Goal: Information Seeking & Learning: Learn about a topic

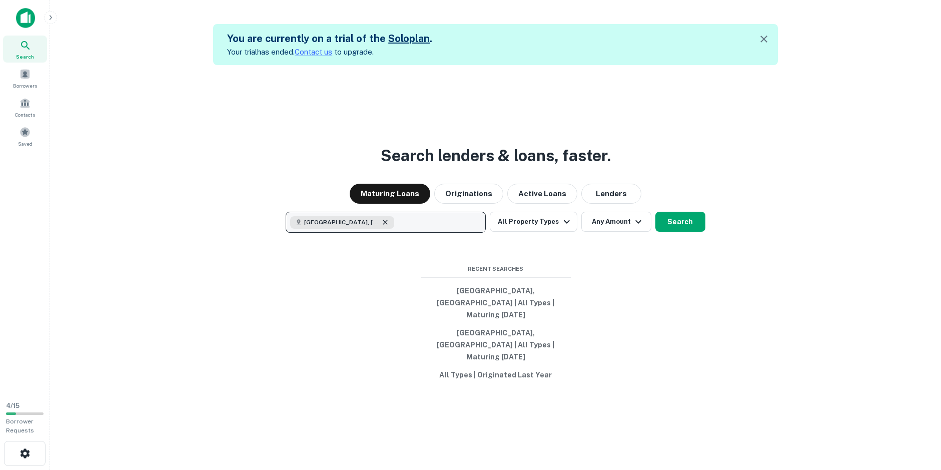
click at [389, 226] on icon "button" at bounding box center [385, 222] width 8 height 8
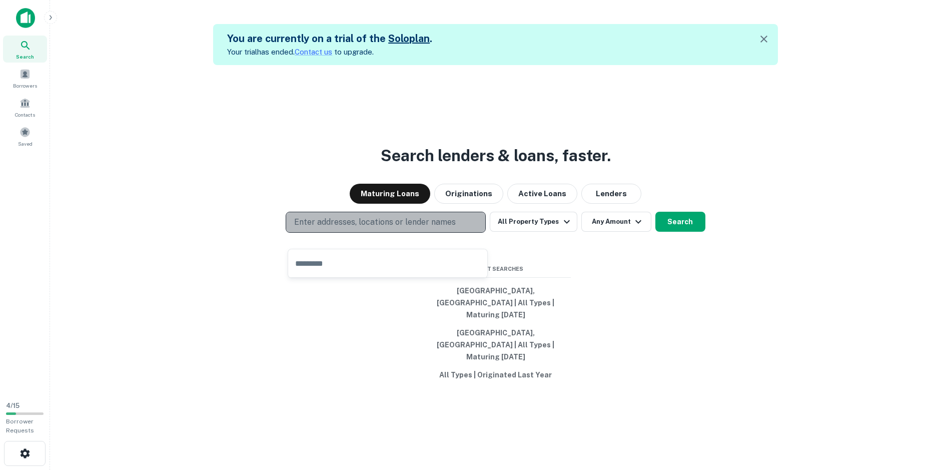
click at [370, 228] on p "Enter addresses, locations or lender names" at bounding box center [375, 222] width 162 height 12
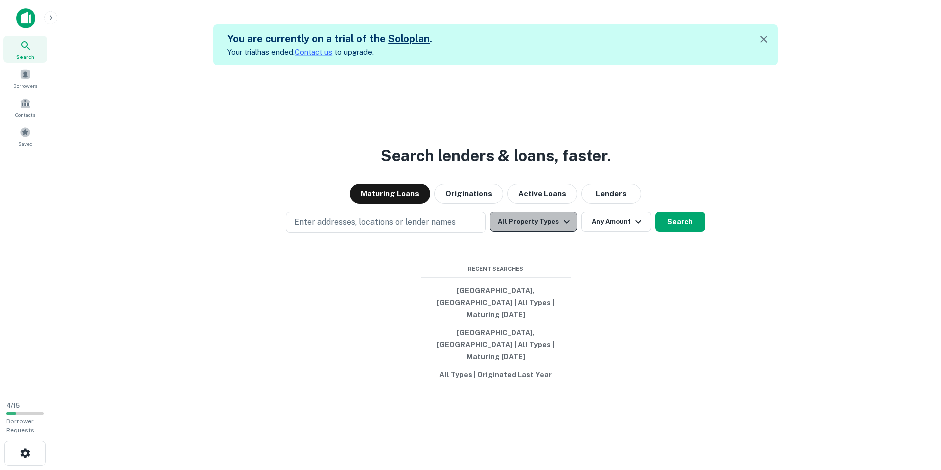
click at [565, 228] on icon "button" at bounding box center [567, 222] width 12 height 12
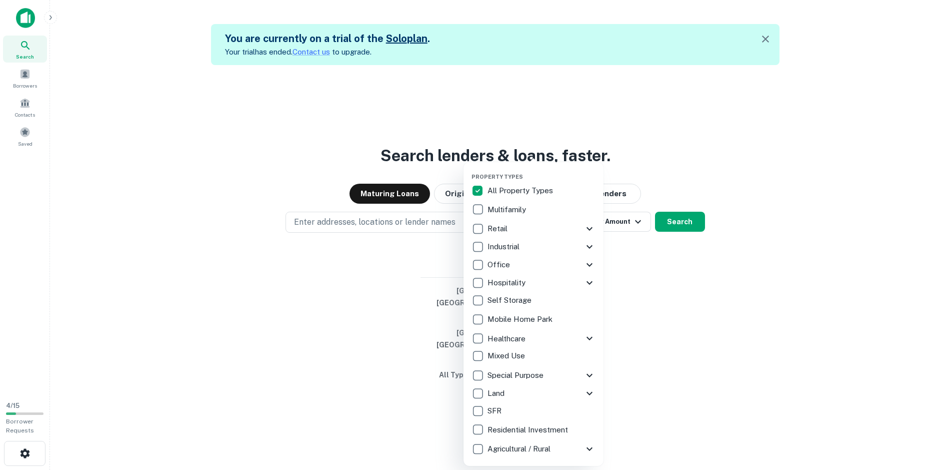
drag, startPoint x: 647, startPoint y: 139, endPoint x: 651, endPoint y: 146, distance: 8.5
click at [647, 139] on div at bounding box center [474, 235] width 948 height 470
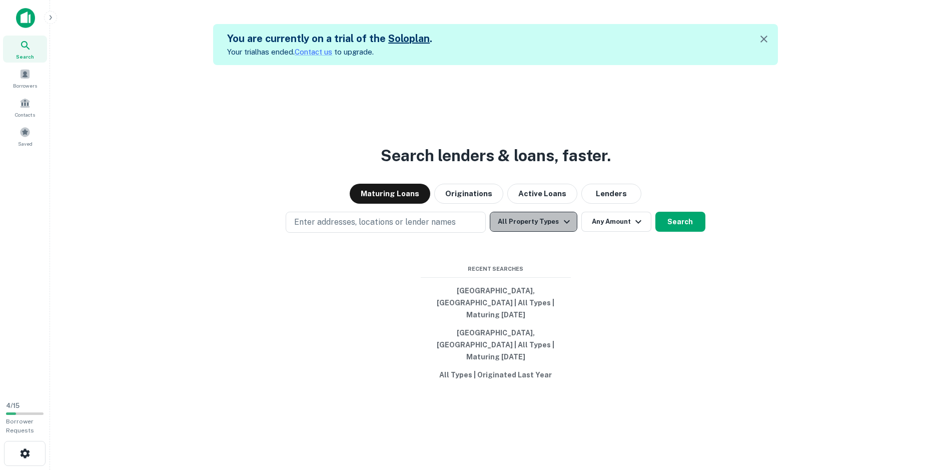
click at [564, 224] on icon "button" at bounding box center [567, 222] width 6 height 4
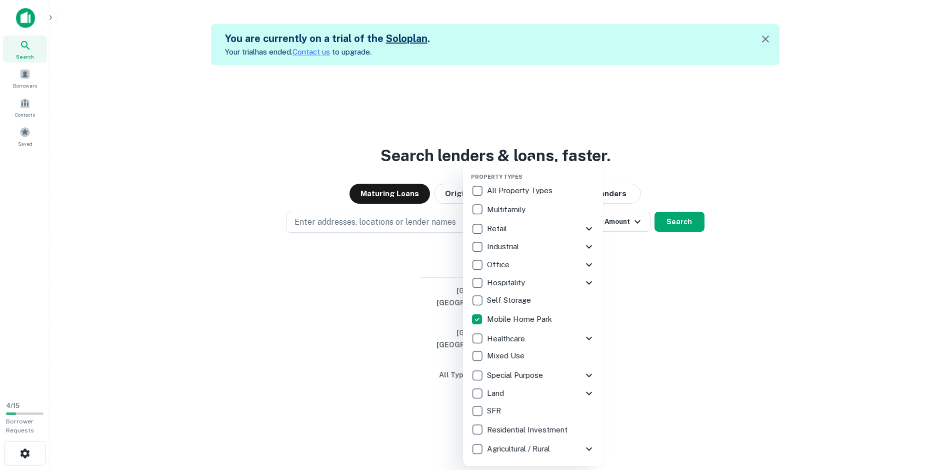
click at [629, 312] on div at bounding box center [474, 235] width 948 height 470
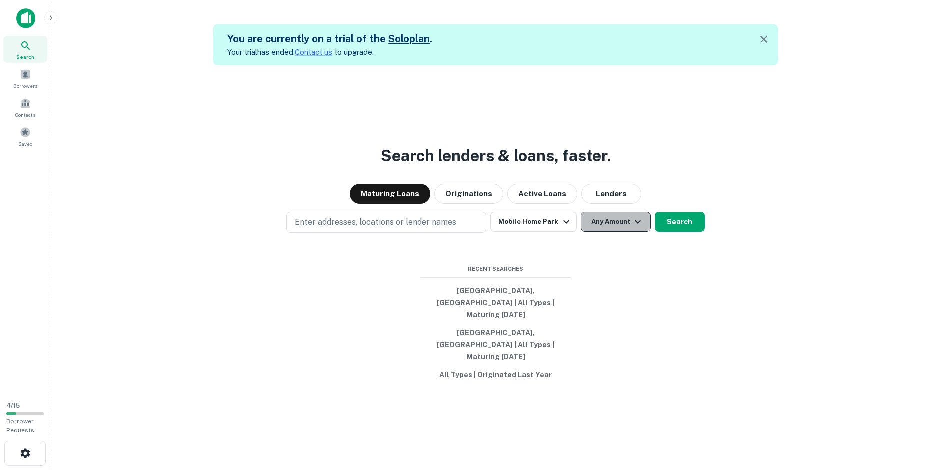
click at [637, 224] on icon "button" at bounding box center [638, 222] width 6 height 4
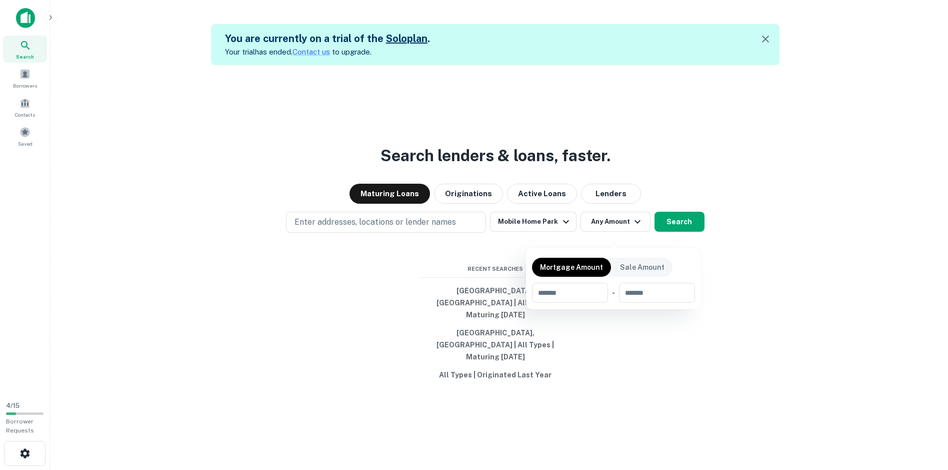
click at [625, 336] on div at bounding box center [474, 235] width 948 height 470
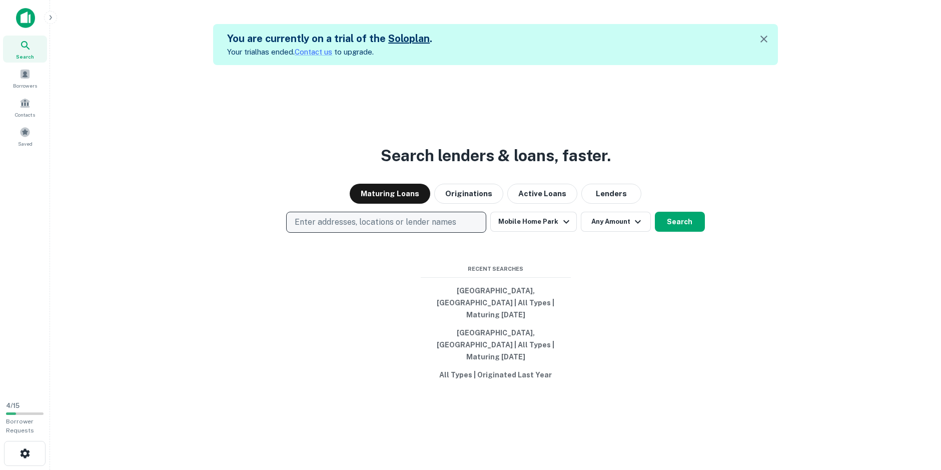
click at [391, 227] on button "Enter addresses, locations or lender names" at bounding box center [386, 222] width 200 height 21
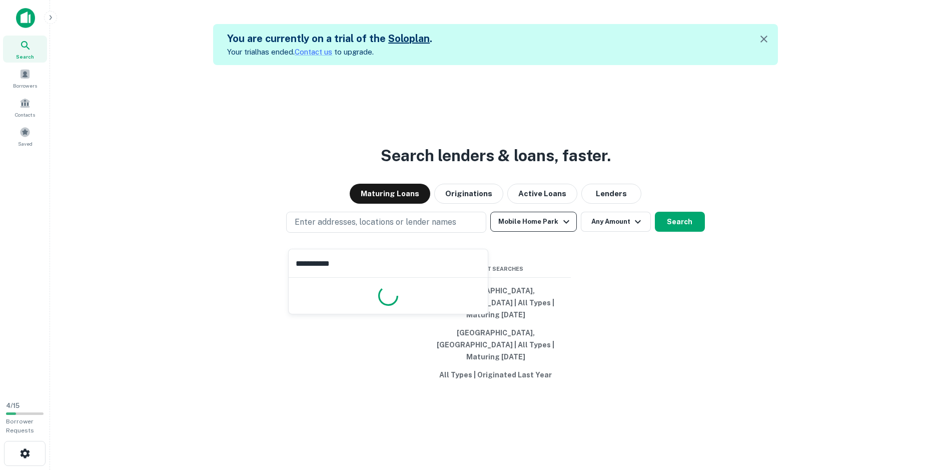
type input "**********"
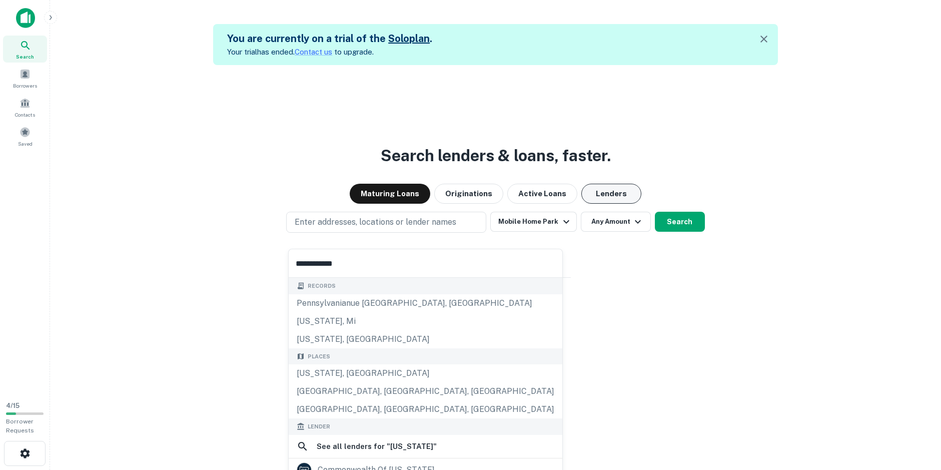
click at [618, 202] on button "Lenders" at bounding box center [611, 194] width 60 height 20
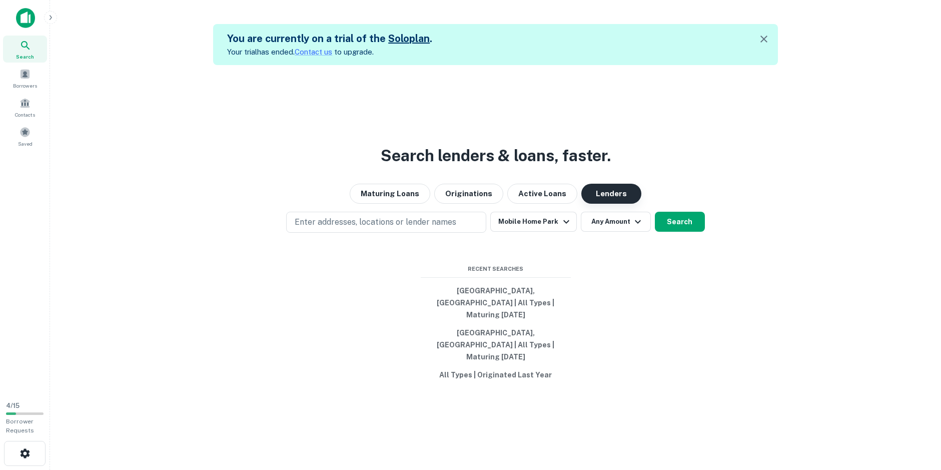
click at [618, 204] on button "Lenders" at bounding box center [611, 194] width 60 height 20
click at [400, 204] on button "Maturing Loans" at bounding box center [390, 194] width 81 height 20
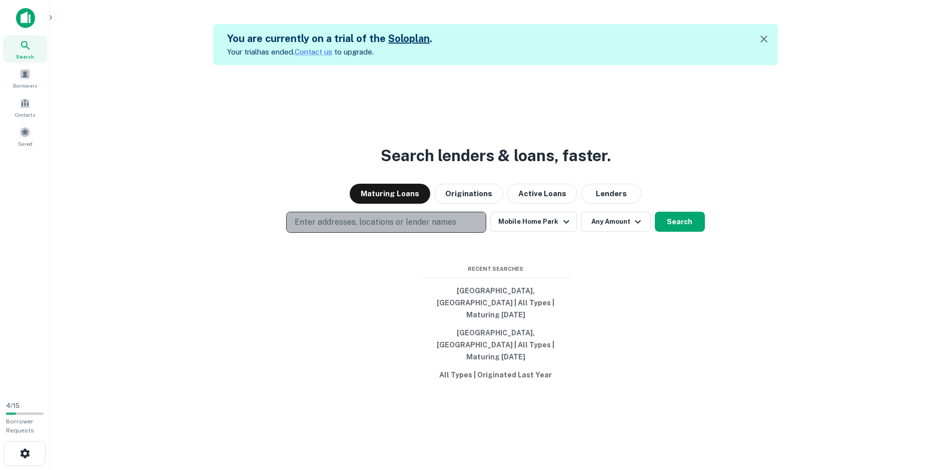
click at [378, 228] on p "Enter addresses, locations or lender names" at bounding box center [376, 222] width 162 height 12
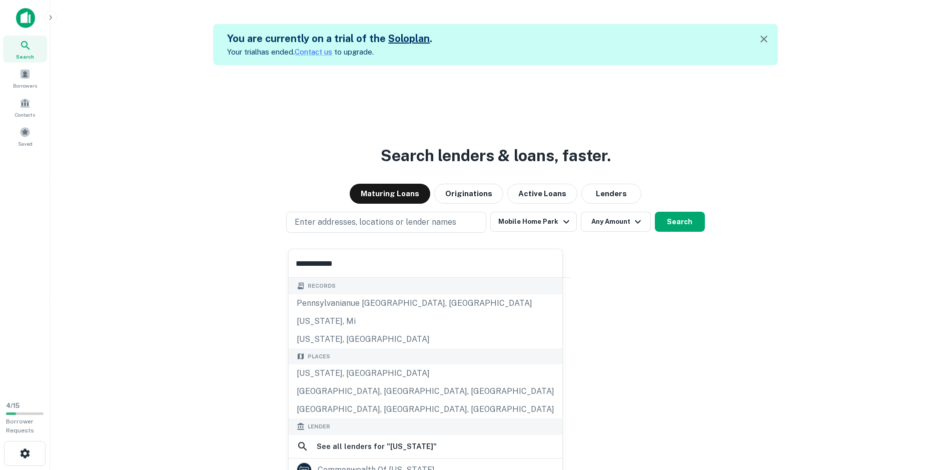
click at [363, 263] on input "**********" at bounding box center [426, 263] width 274 height 28
click at [351, 371] on div "Pennsylvania, USA" at bounding box center [426, 373] width 274 height 18
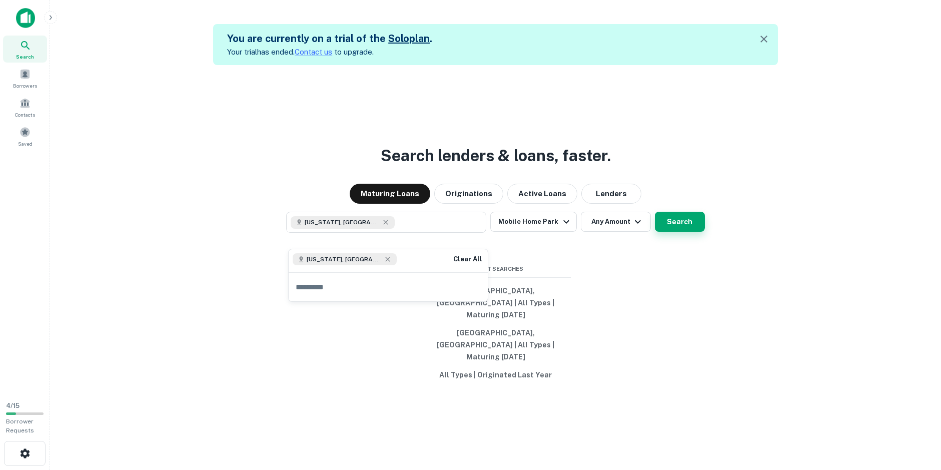
click at [688, 232] on button "Search" at bounding box center [680, 222] width 50 height 20
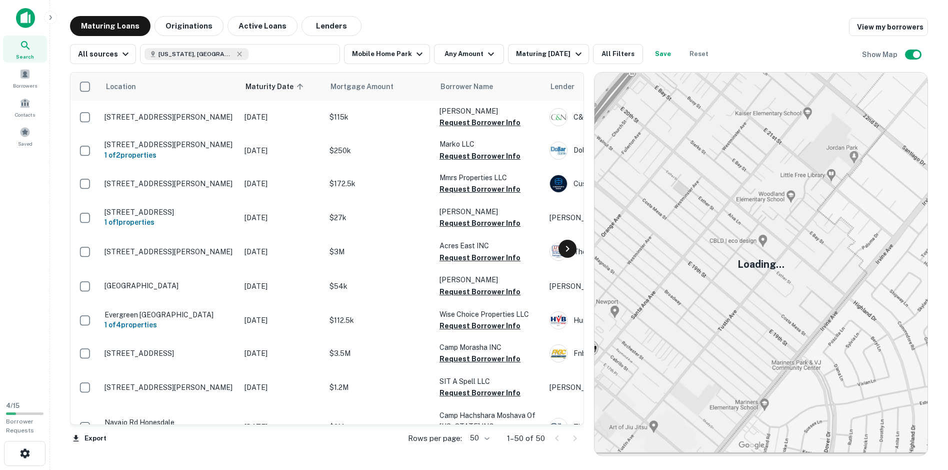
click at [570, 249] on icon at bounding box center [568, 249] width 12 height 12
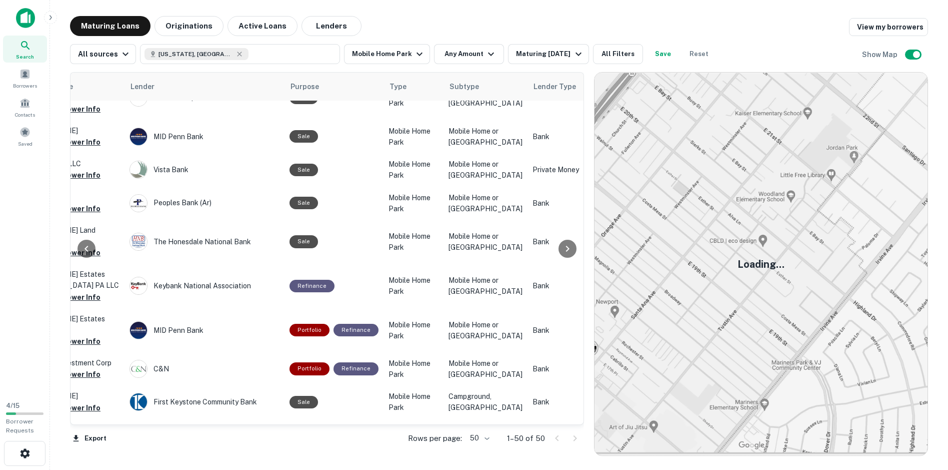
scroll to position [758, 420]
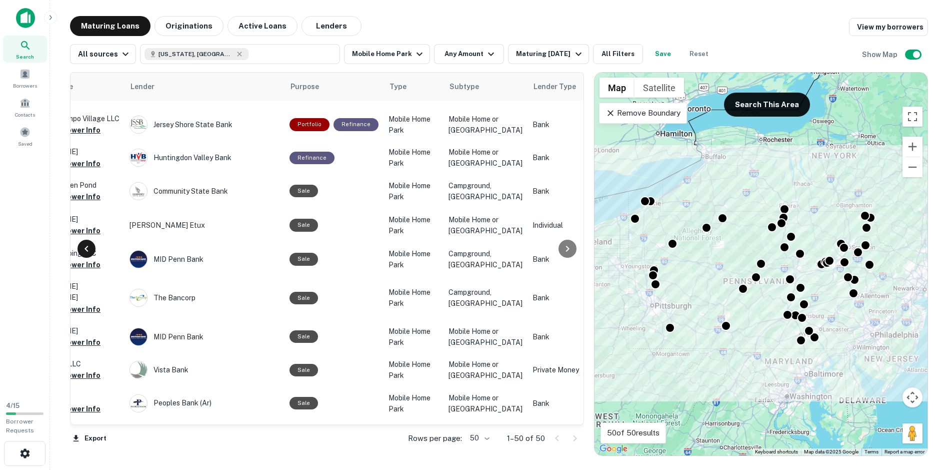
click at [90, 254] on icon at bounding box center [87, 249] width 12 height 12
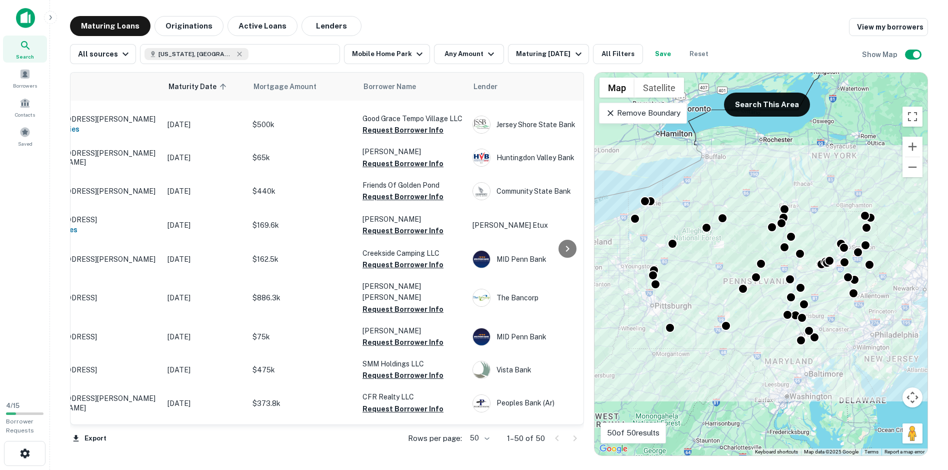
scroll to position [758, 0]
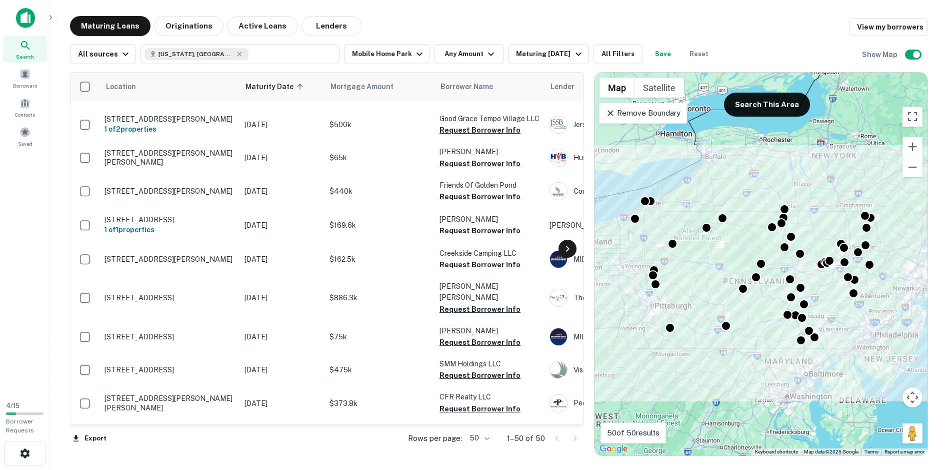
click at [562, 246] on icon at bounding box center [568, 249] width 12 height 12
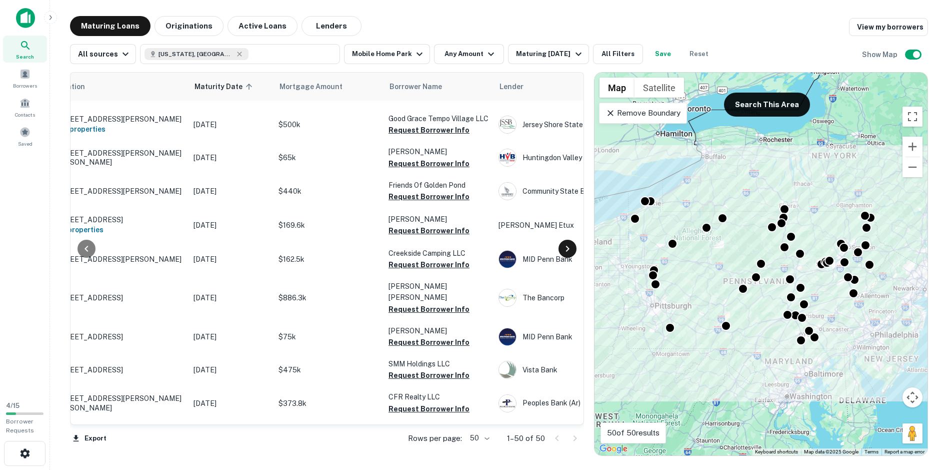
scroll to position [758, 420]
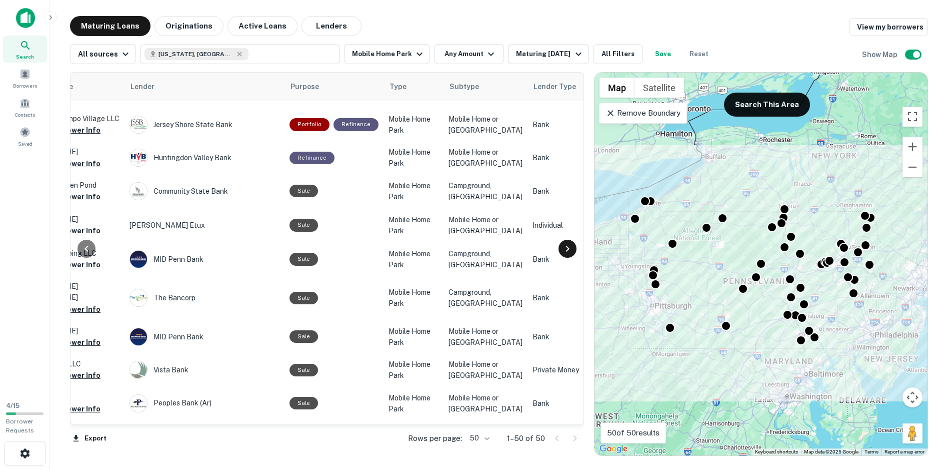
click at [562, 246] on icon at bounding box center [568, 249] width 12 height 12
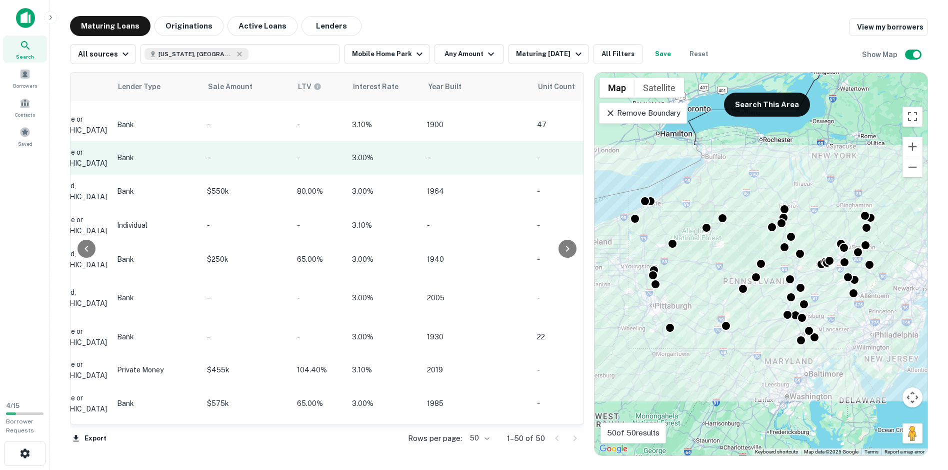
scroll to position [758, 840]
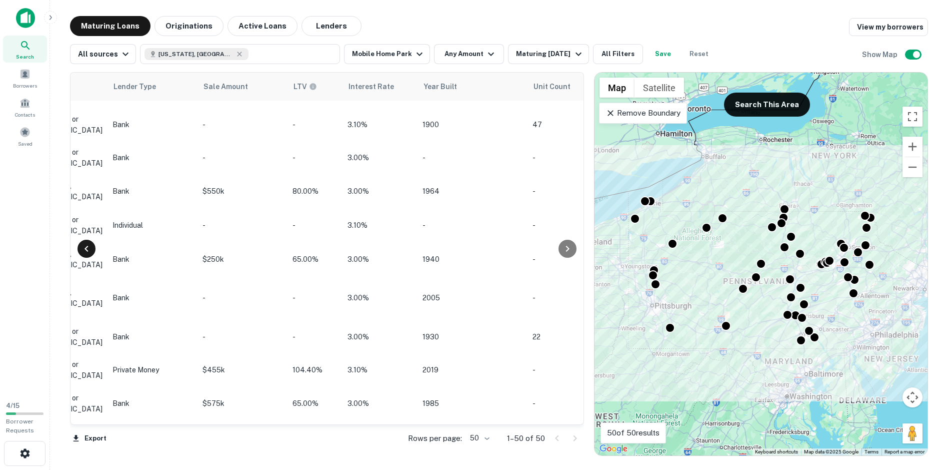
click at [87, 253] on icon at bounding box center [87, 249] width 12 height 12
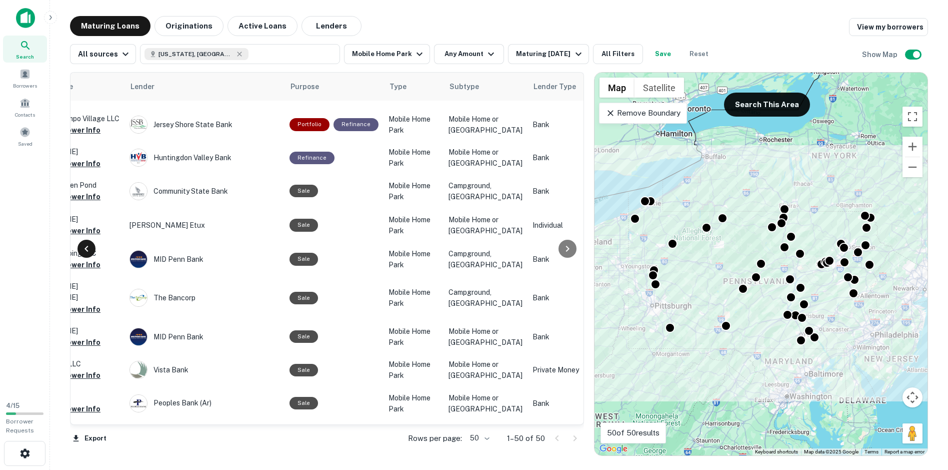
click at [87, 253] on icon at bounding box center [87, 249] width 12 height 12
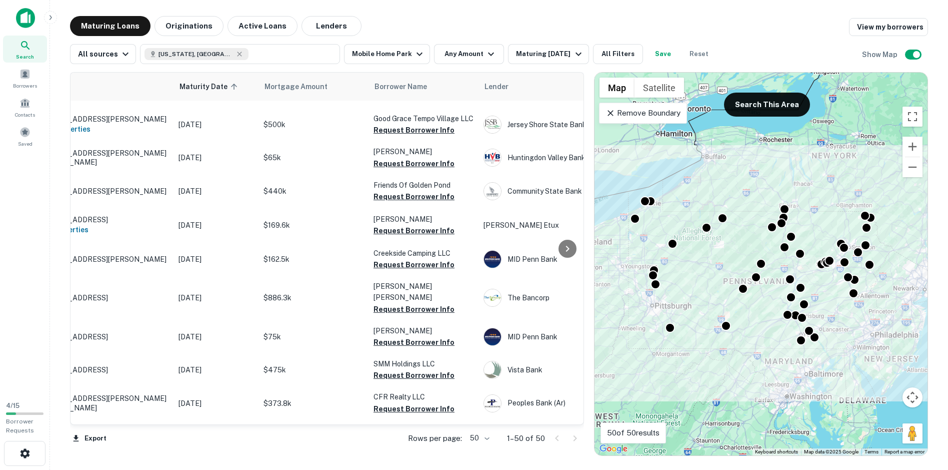
scroll to position [758, 0]
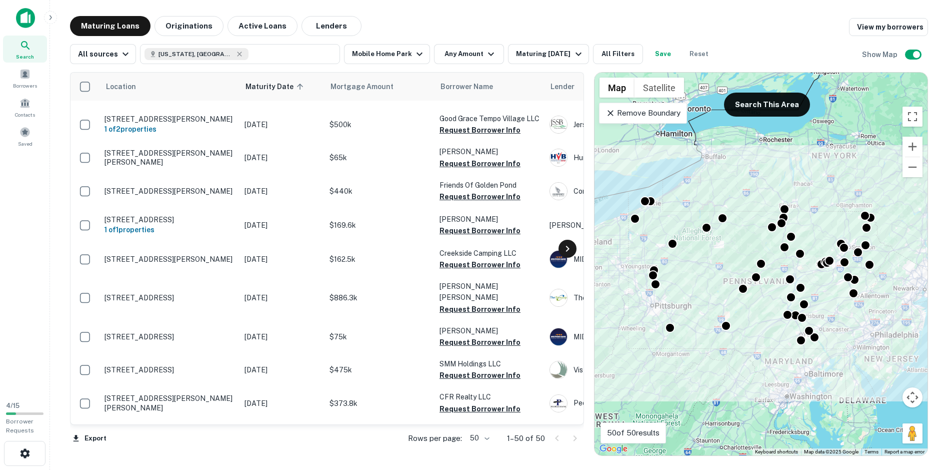
click at [567, 248] on icon at bounding box center [568, 249] width 12 height 12
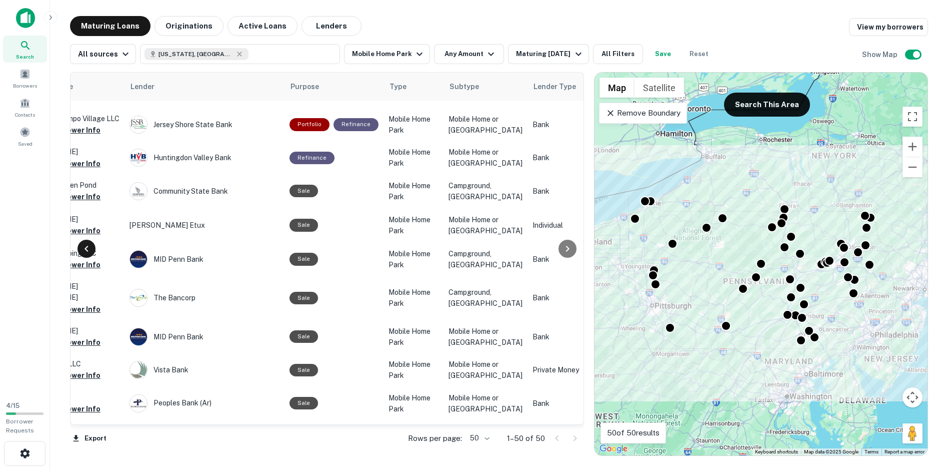
click at [91, 248] on icon at bounding box center [87, 249] width 12 height 12
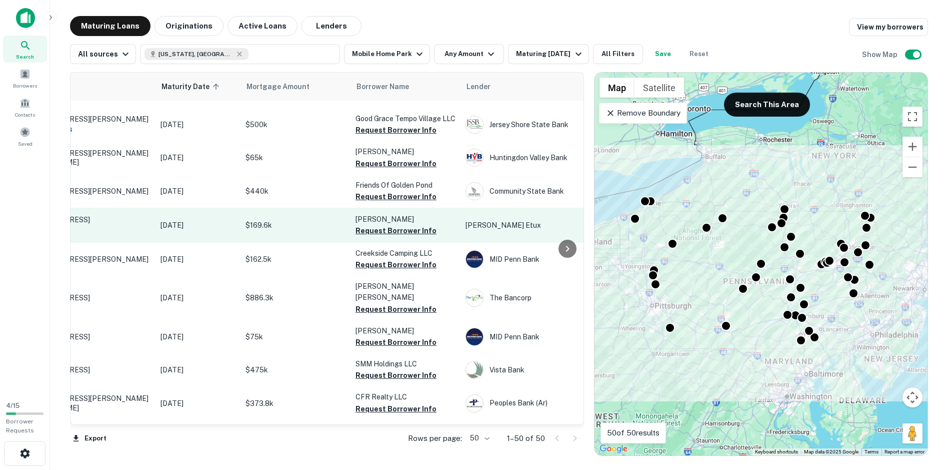
scroll to position [758, 0]
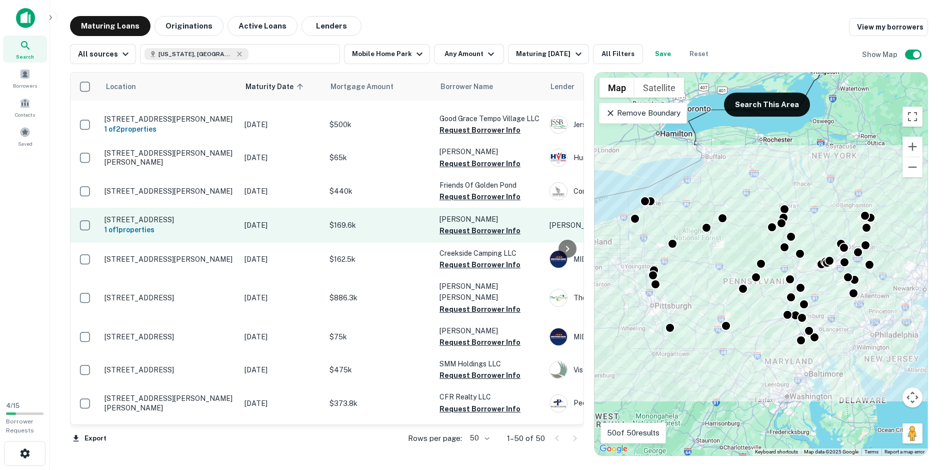
click at [91, 243] on link "2875 State Route 157 Venus, PA 16364 1 of 1 properties May 04, 2026 $169.6k Ame…" at bounding box center [789, 225] width 1436 height 35
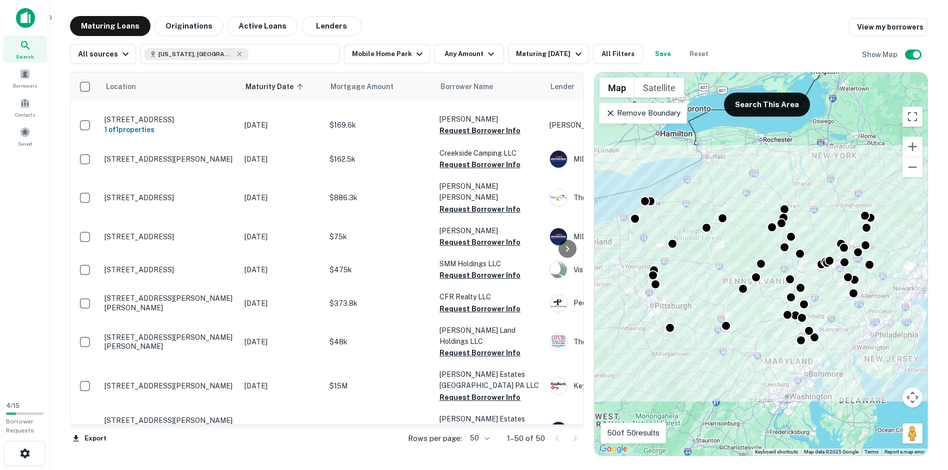
scroll to position [758, 0]
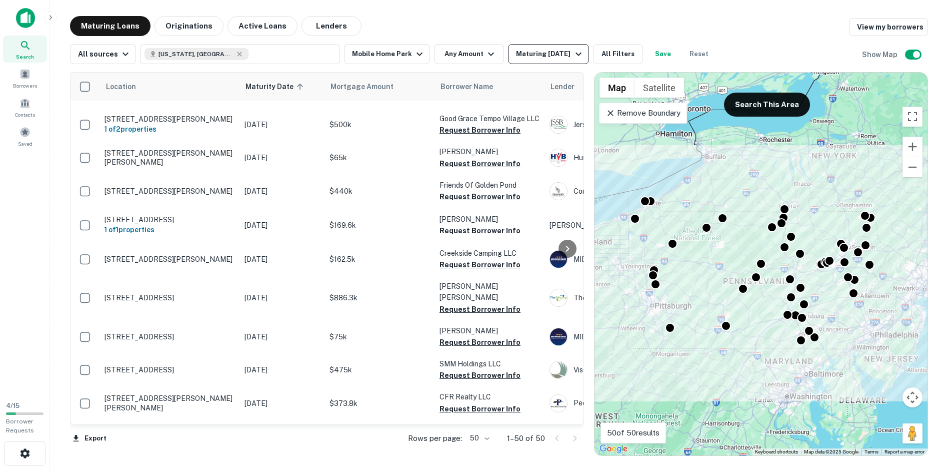
click at [574, 55] on icon "button" at bounding box center [579, 54] width 12 height 12
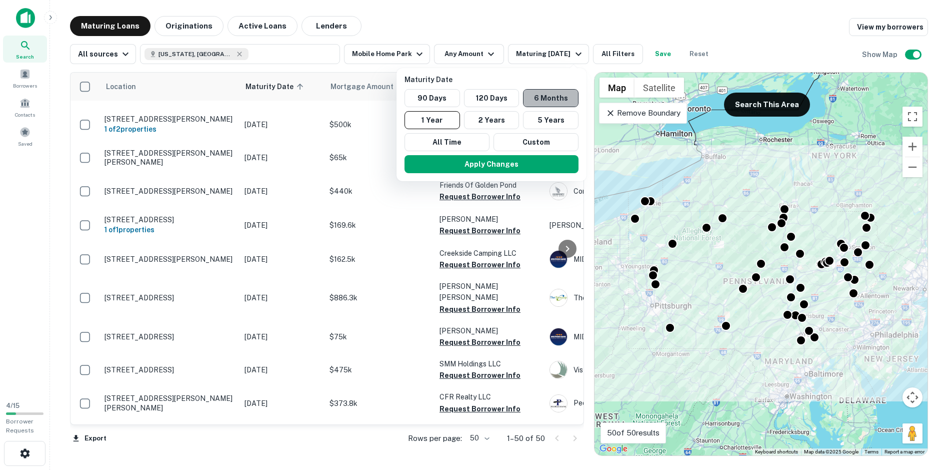
click at [543, 101] on button "6 Months" at bounding box center [551, 98] width 56 height 18
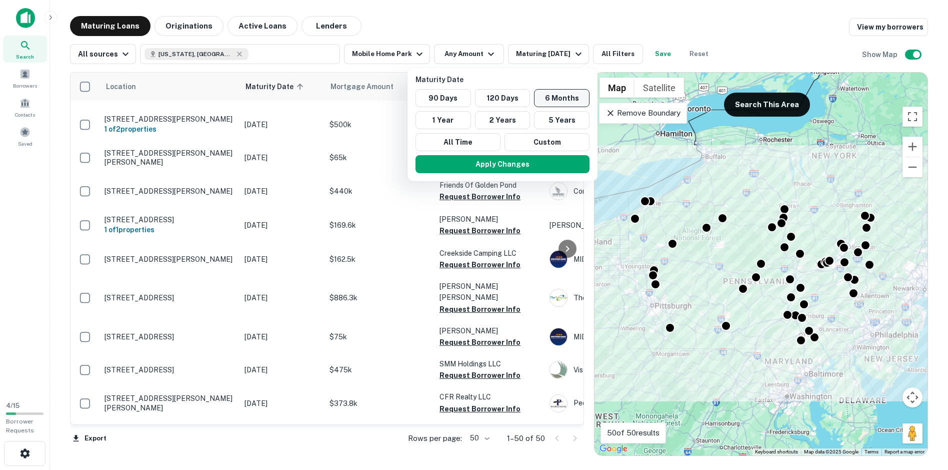
click at [572, 101] on button "6 Months" at bounding box center [562, 98] width 56 height 18
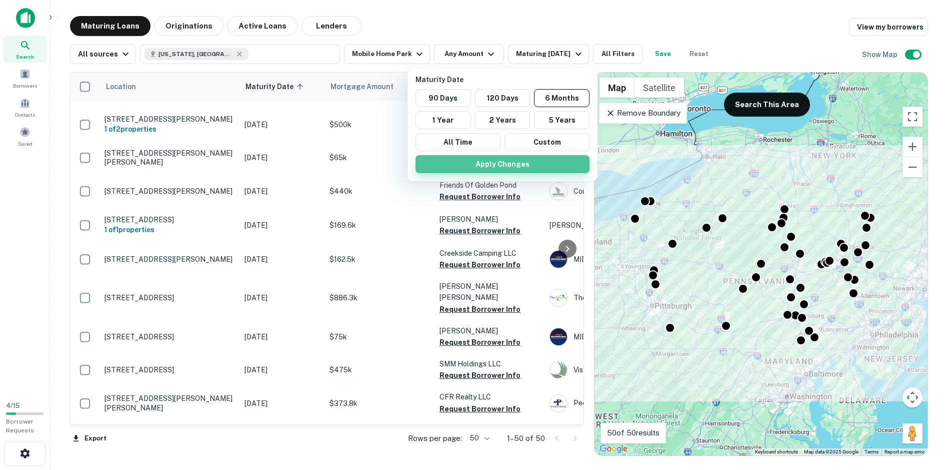
click at [521, 162] on button "Apply Changes" at bounding box center [503, 164] width 174 height 18
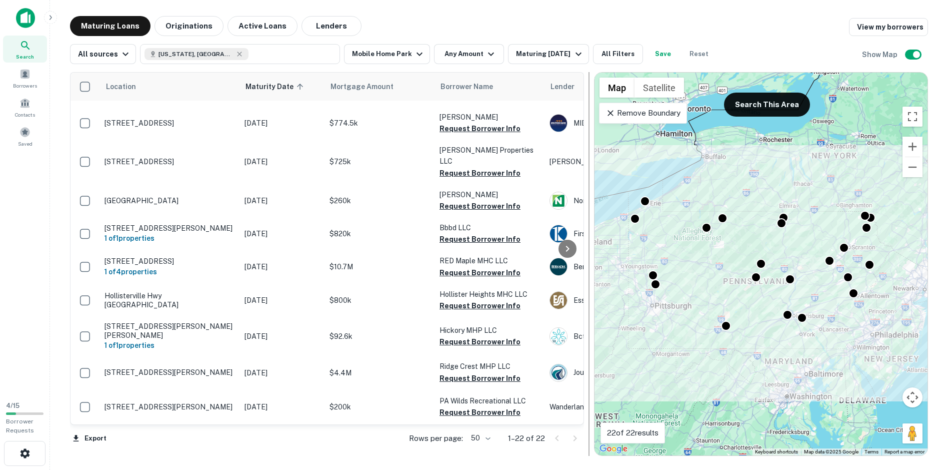
scroll to position [446, 0]
click at [572, 420] on div at bounding box center [568, 249] width 20 height 352
click at [570, 419] on div at bounding box center [568, 249] width 20 height 352
click at [567, 247] on icon at bounding box center [568, 249] width 4 height 6
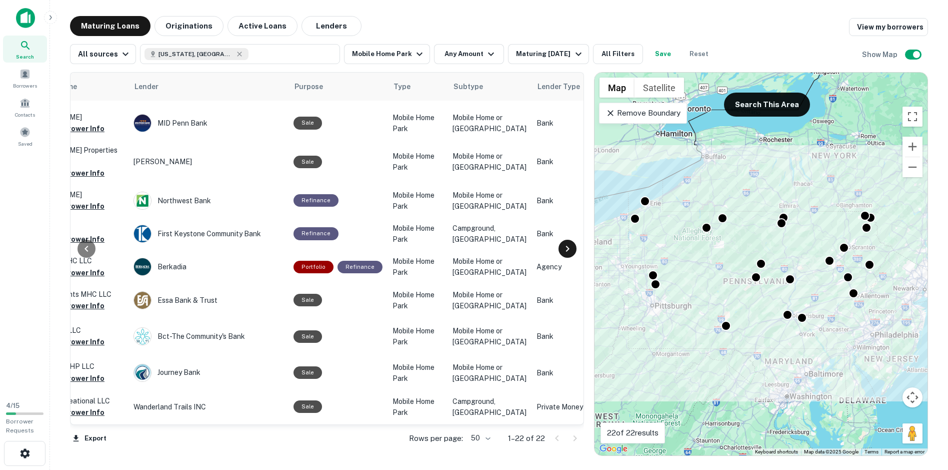
scroll to position [446, 420]
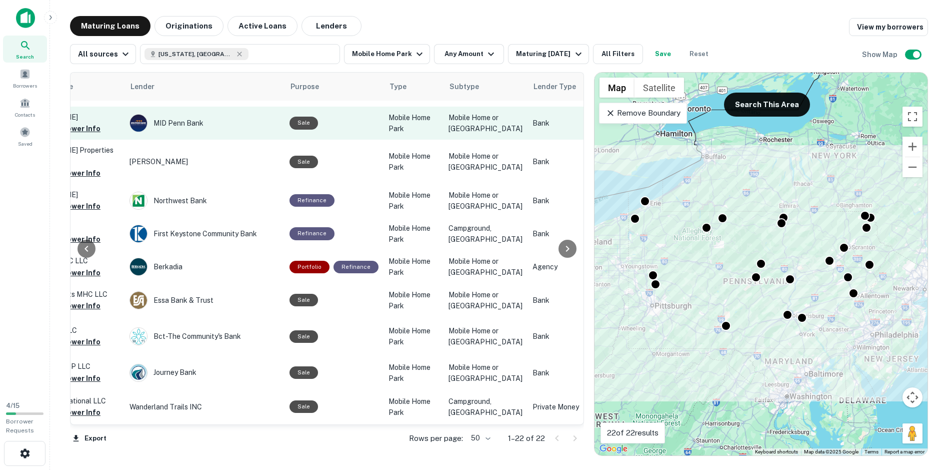
drag, startPoint x: 168, startPoint y: 128, endPoint x: 238, endPoint y: 115, distance: 70.7
click at [238, 115] on td "MID Penn Bank" at bounding box center [205, 123] width 160 height 33
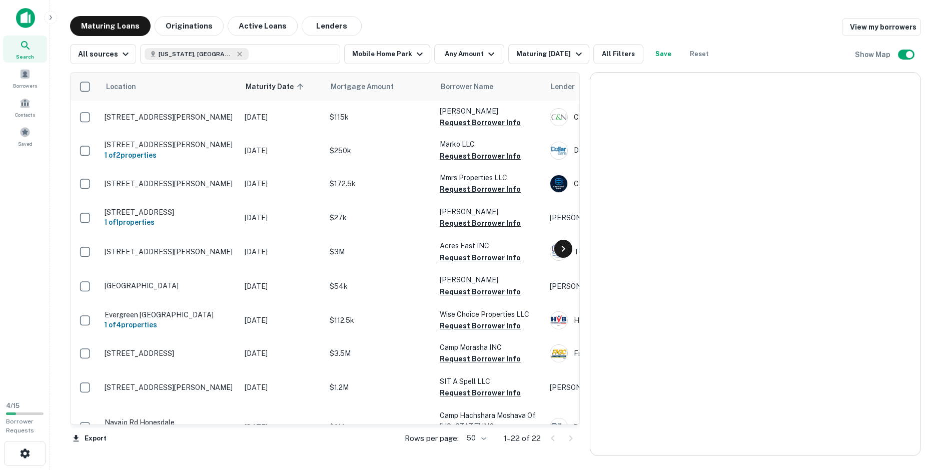
click at [567, 254] on icon at bounding box center [563, 249] width 12 height 12
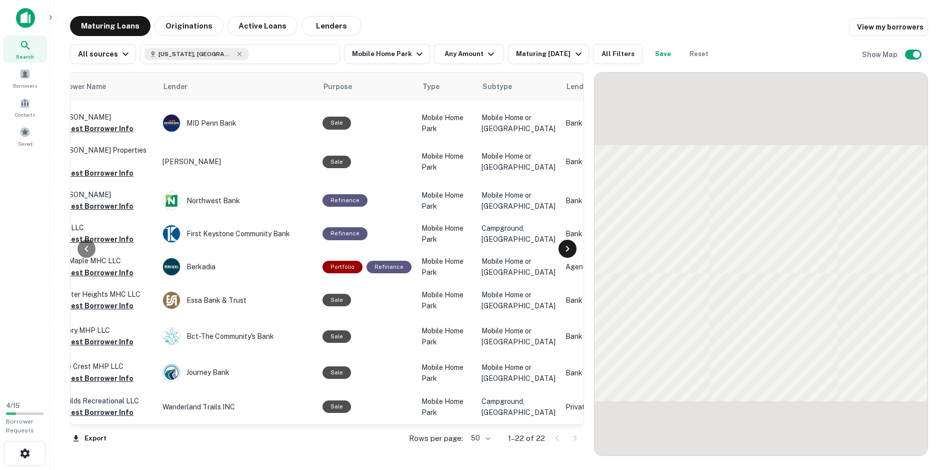
scroll to position [446, 420]
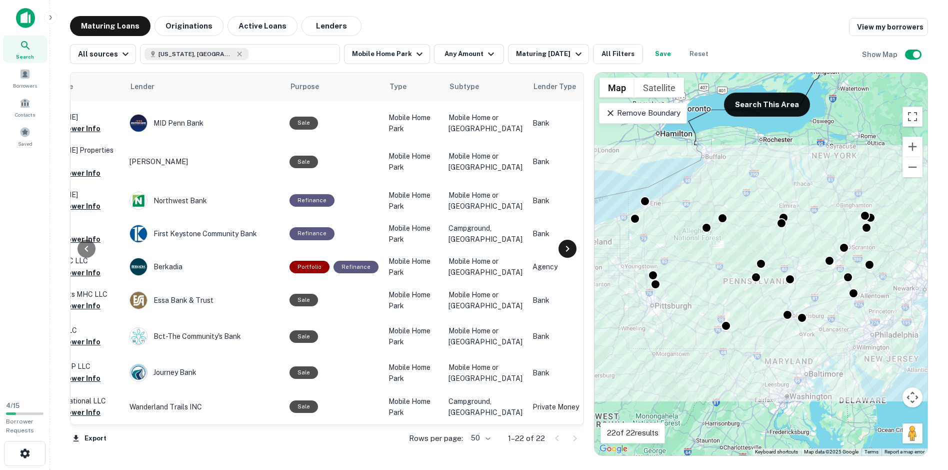
click at [574, 248] on div at bounding box center [568, 249] width 18 height 18
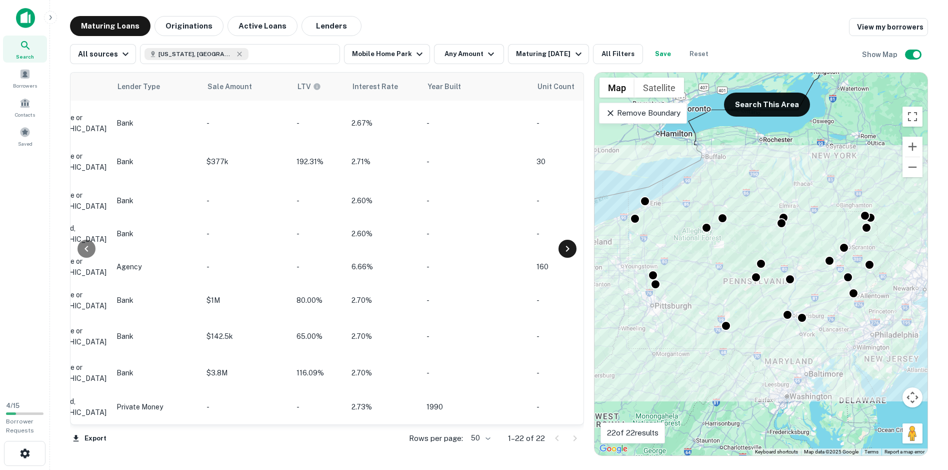
scroll to position [446, 840]
click at [83, 250] on icon at bounding box center [87, 249] width 12 height 12
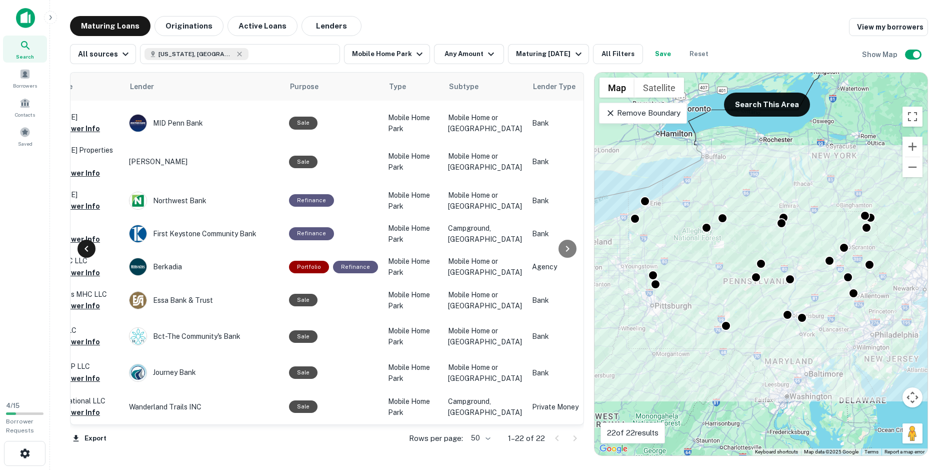
scroll to position [446, 420]
click at [83, 250] on icon at bounding box center [87, 249] width 12 height 12
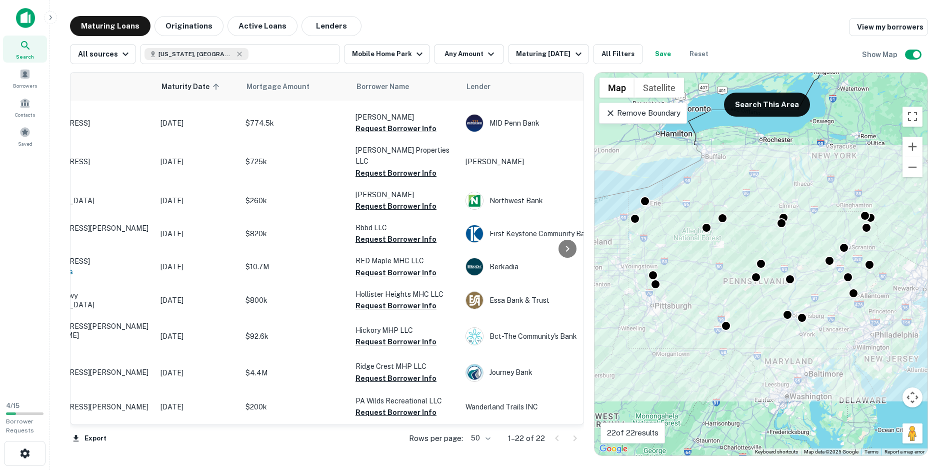
scroll to position [446, 0]
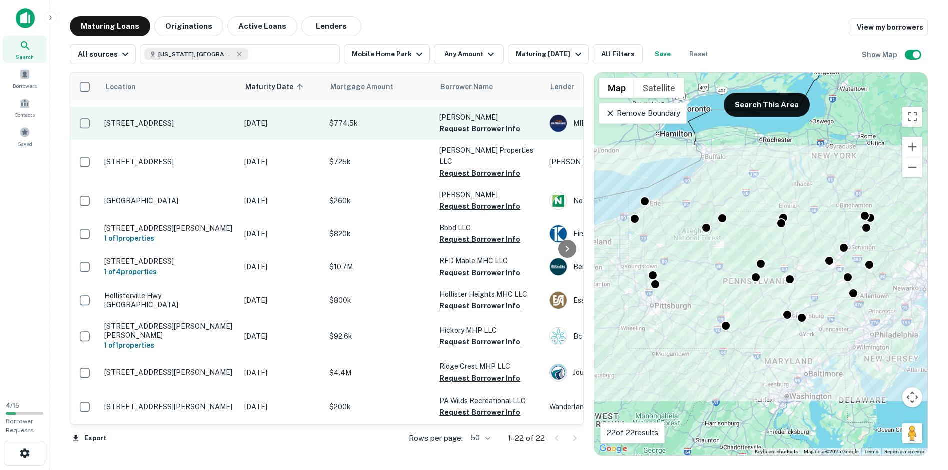
click at [469, 121] on p "Perano Frank T" at bounding box center [490, 117] width 100 height 11
click at [477, 121] on p "Perano Frank T" at bounding box center [490, 117] width 100 height 11
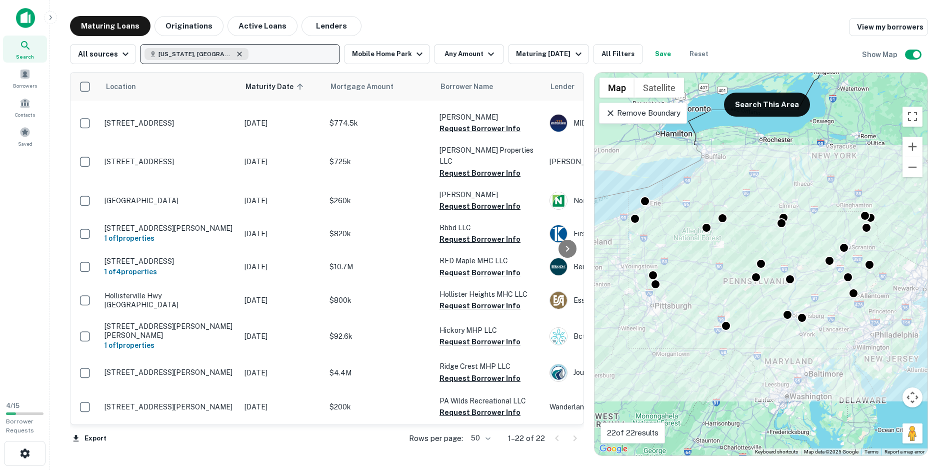
click at [238, 54] on icon "button" at bounding box center [240, 54] width 5 height 5
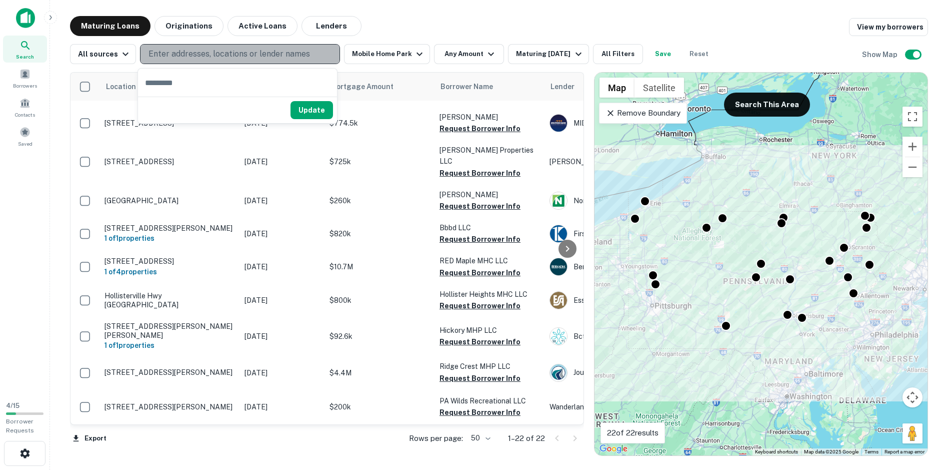
click at [199, 54] on p "Enter addresses, locations or lender names" at bounding box center [230, 54] width 162 height 12
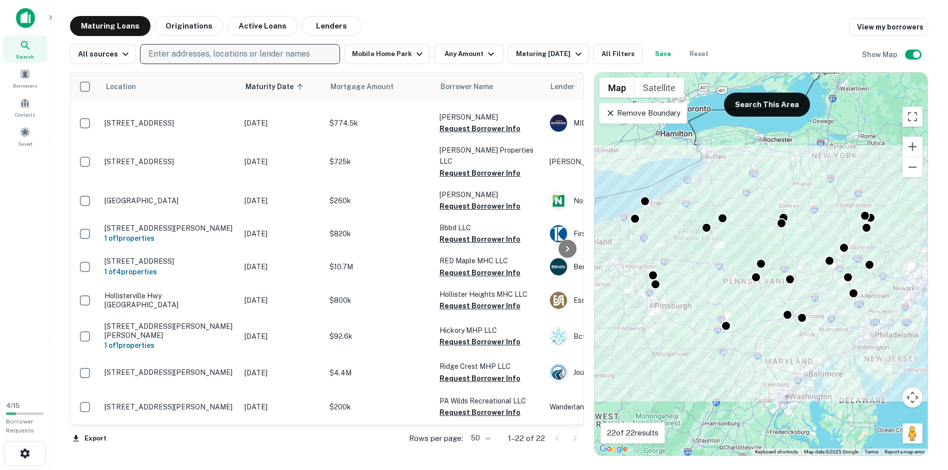
click at [184, 56] on p "Enter addresses, locations or lender names" at bounding box center [230, 54] width 162 height 12
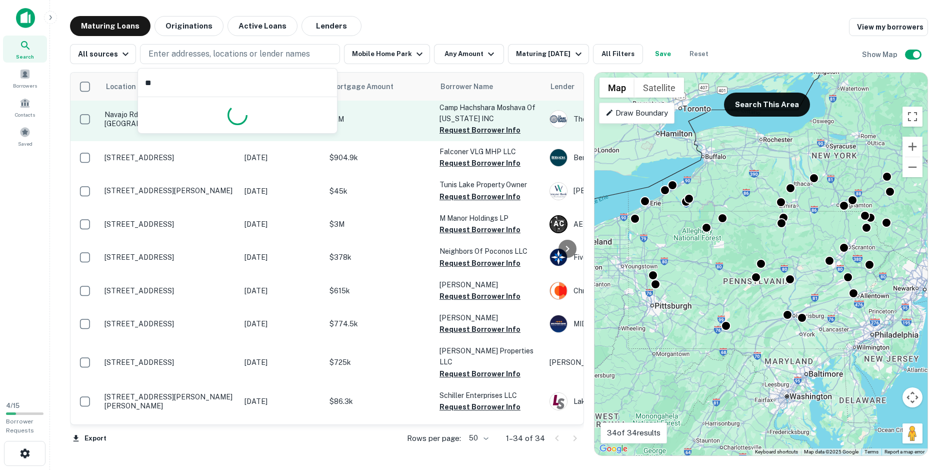
type input "*"
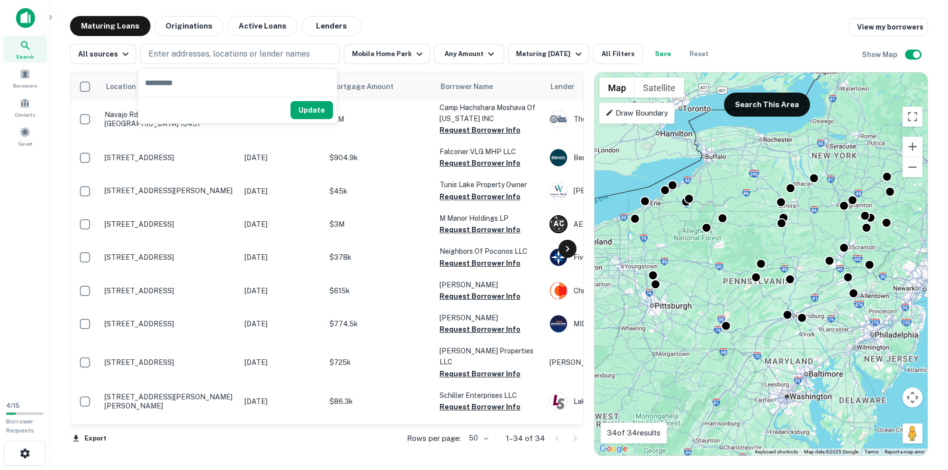
click at [569, 248] on icon at bounding box center [568, 249] width 12 height 12
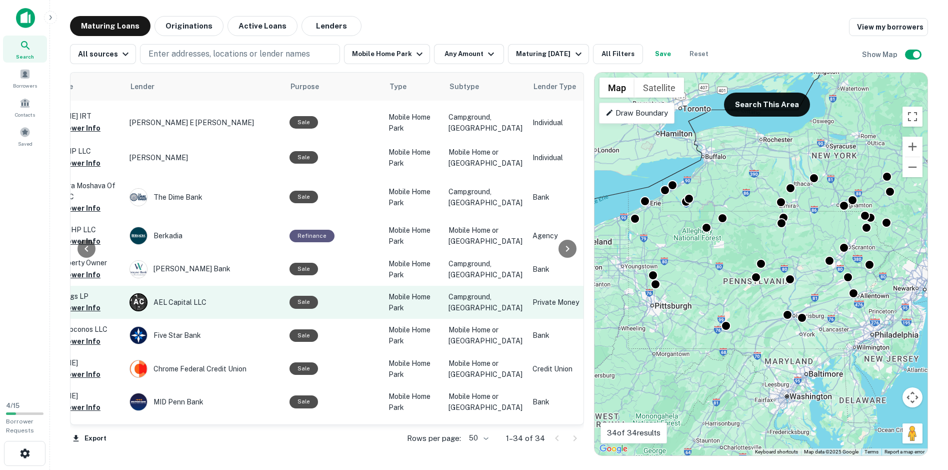
scroll to position [296, 420]
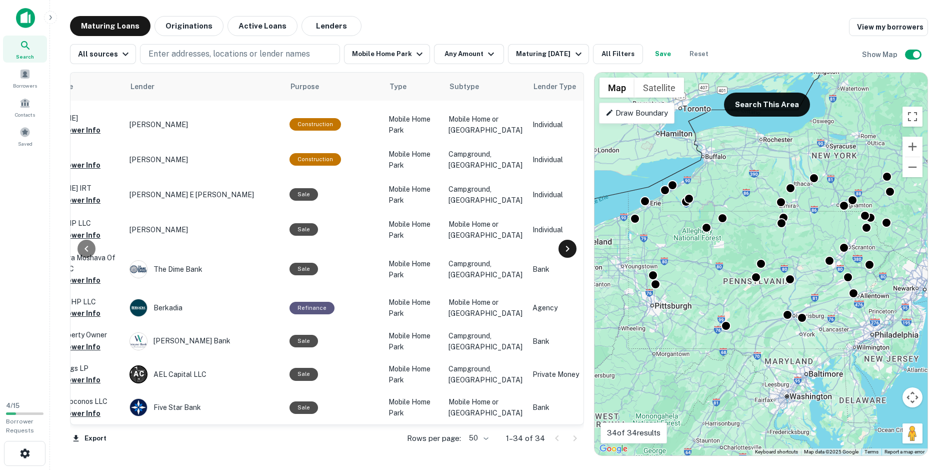
click at [568, 247] on icon at bounding box center [568, 249] width 4 height 6
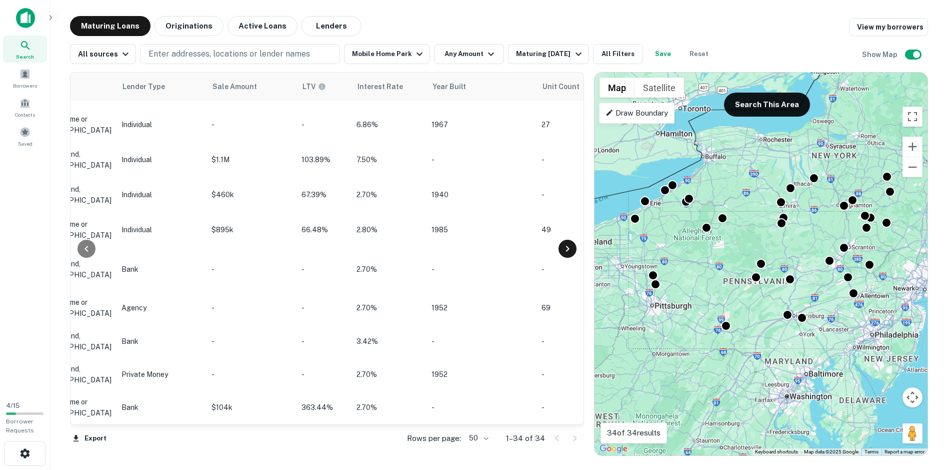
scroll to position [296, 840]
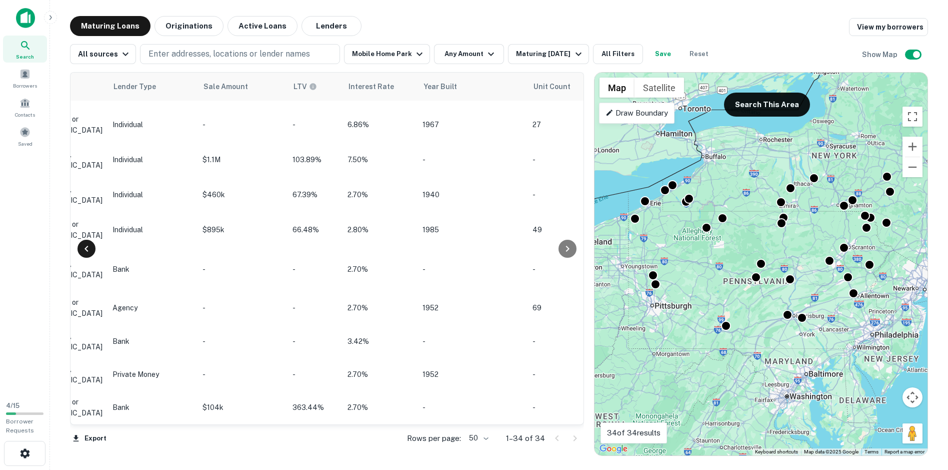
click at [84, 247] on icon at bounding box center [87, 249] width 12 height 12
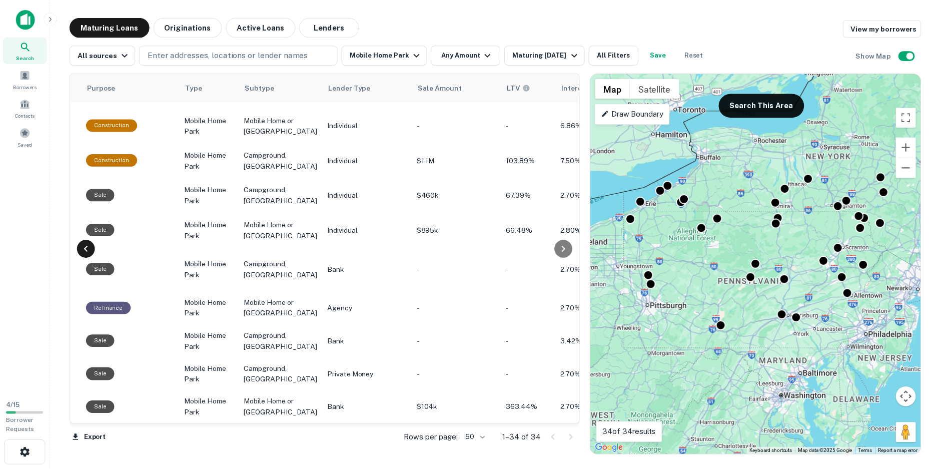
scroll to position [296, 420]
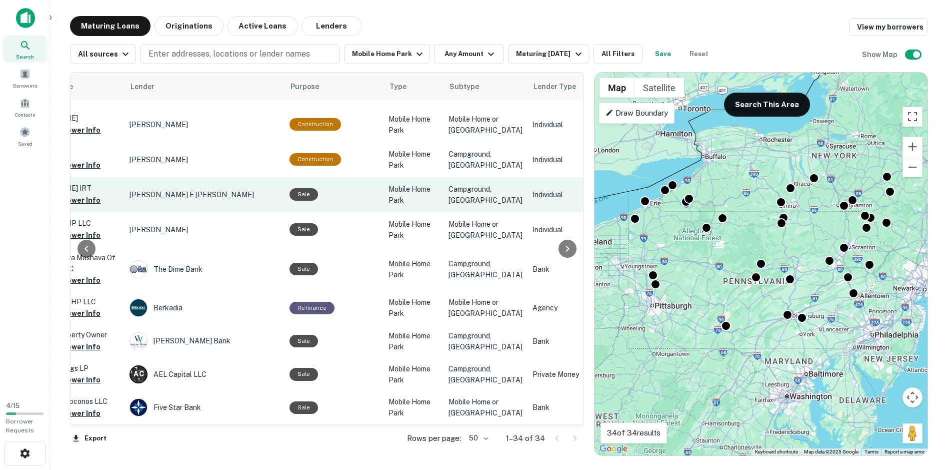
click at [301, 201] on div "Sale" at bounding box center [304, 194] width 29 height 13
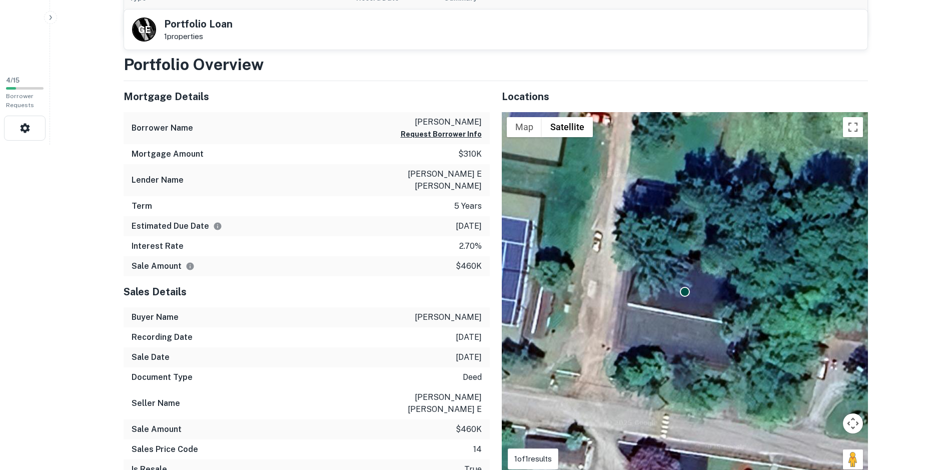
scroll to position [300, 0]
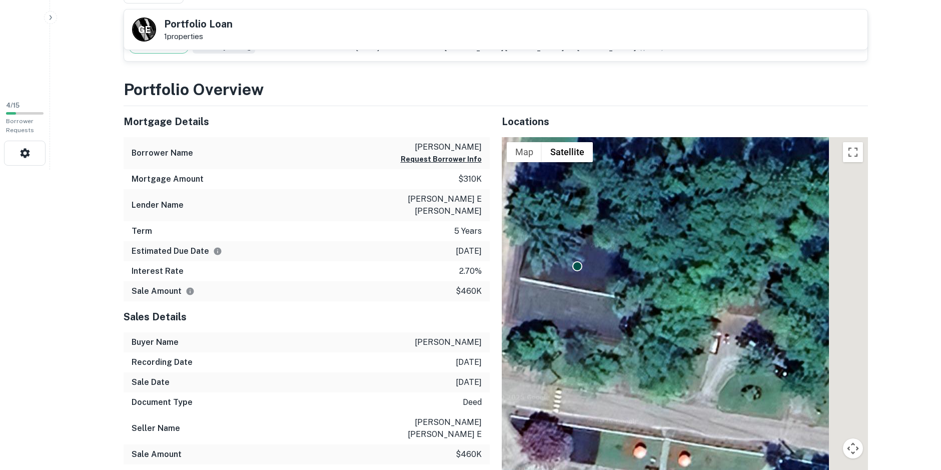
drag, startPoint x: 654, startPoint y: 309, endPoint x: 541, endPoint y: 258, distance: 124.5
click at [541, 258] on div "To activate drag with keyboard, press Alt + Enter. Once in keyboard drag state,…" at bounding box center [685, 321] width 366 height 369
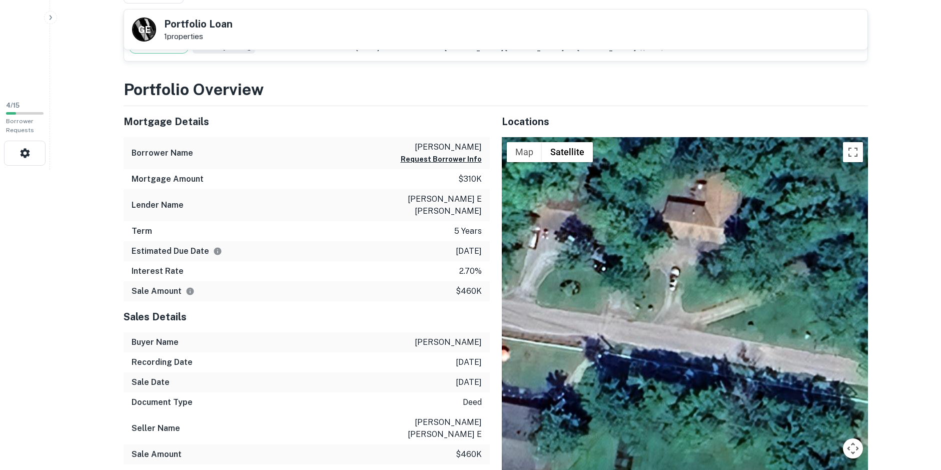
drag, startPoint x: 696, startPoint y: 275, endPoint x: 513, endPoint y: 170, distance: 211.3
click at [513, 170] on div "To activate drag with keyboard, press Alt + Enter. Once in keyboard drag state,…" at bounding box center [685, 321] width 366 height 369
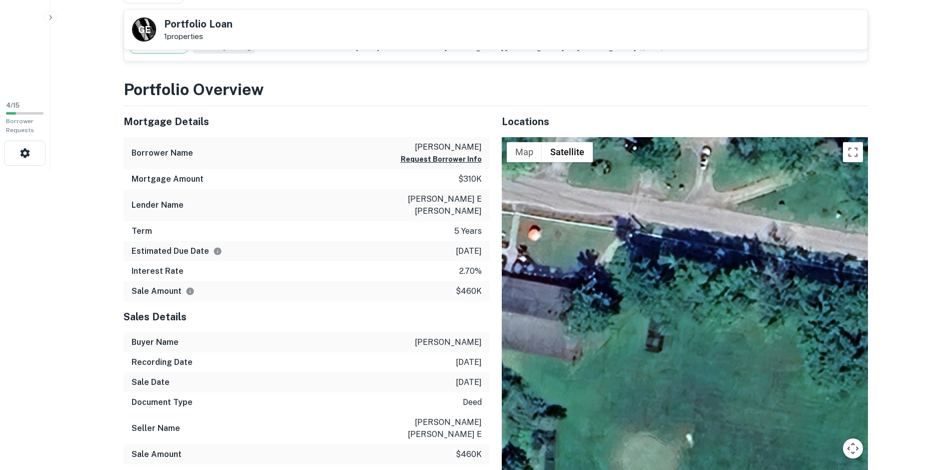
drag, startPoint x: 623, startPoint y: 315, endPoint x: 654, endPoint y: 186, distance: 132.3
click at [654, 186] on div "To activate drag with keyboard, press Alt + Enter. Once in keyboard drag state,…" at bounding box center [685, 321] width 366 height 369
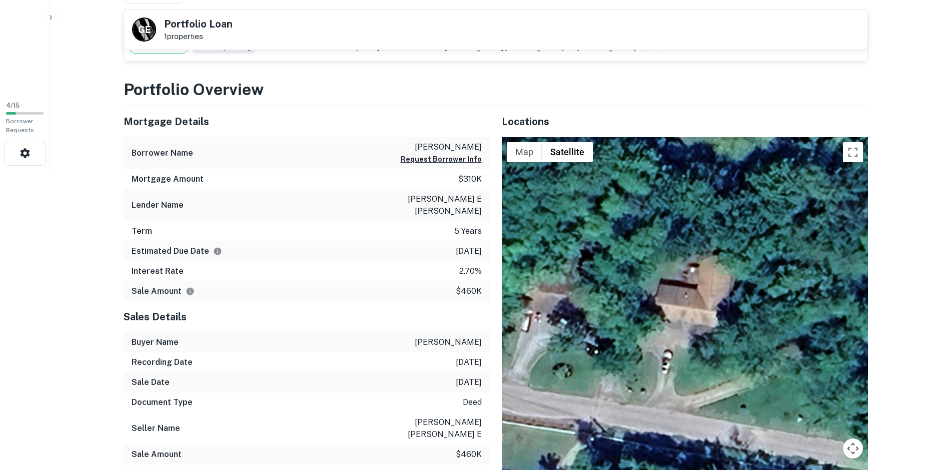
drag, startPoint x: 814, startPoint y: 272, endPoint x: 776, endPoint y: 467, distance: 199.3
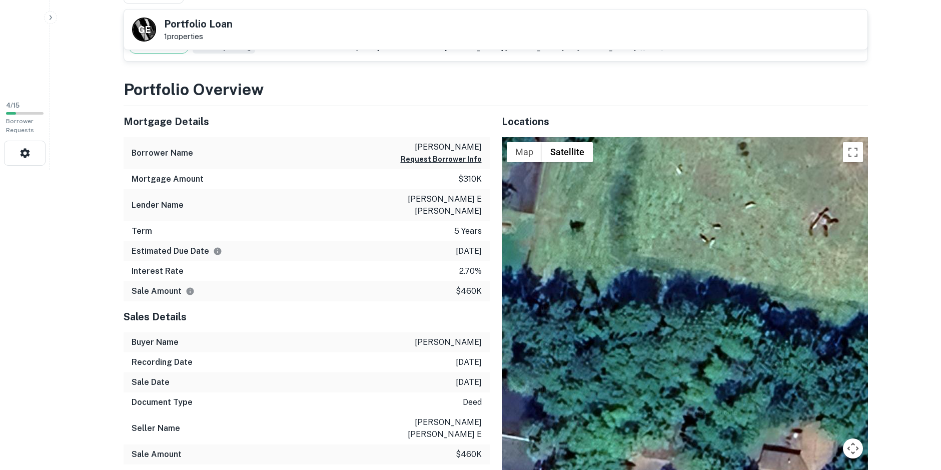
drag, startPoint x: 686, startPoint y: 272, endPoint x: 790, endPoint y: 443, distance: 199.6
click at [790, 443] on div "To activate drag with keyboard, press Alt + Enter. Once in keyboard drag state,…" at bounding box center [685, 321] width 366 height 369
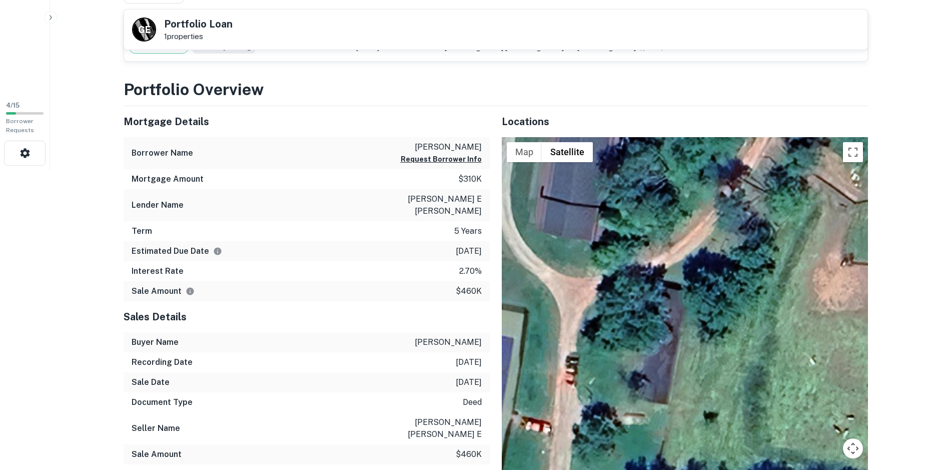
drag, startPoint x: 629, startPoint y: 243, endPoint x: 765, endPoint y: 438, distance: 237.2
click at [765, 438] on div "To activate drag with keyboard, press Alt + Enter. Once in keyboard drag state,…" at bounding box center [685, 321] width 366 height 369
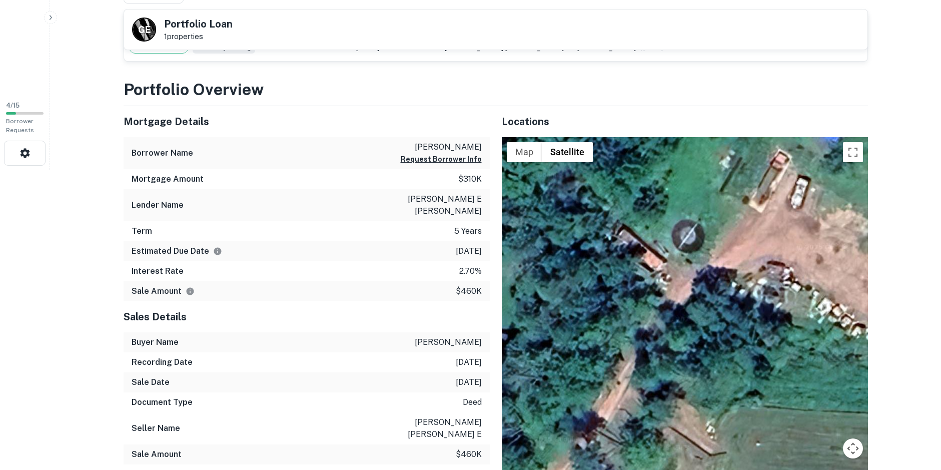
drag, startPoint x: 627, startPoint y: 246, endPoint x: 578, endPoint y: 436, distance: 196.2
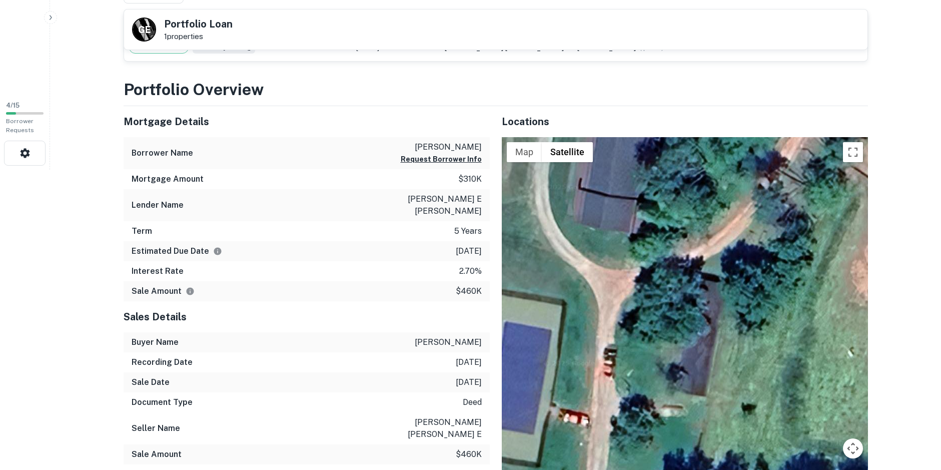
drag, startPoint x: 645, startPoint y: 353, endPoint x: 725, endPoint y: 260, distance: 122.4
click at [786, 120] on div "Locations ← Move left → Move right ↑ Move up ↓ Move down + Zoom in - Zoom out H…" at bounding box center [685, 306] width 366 height 400
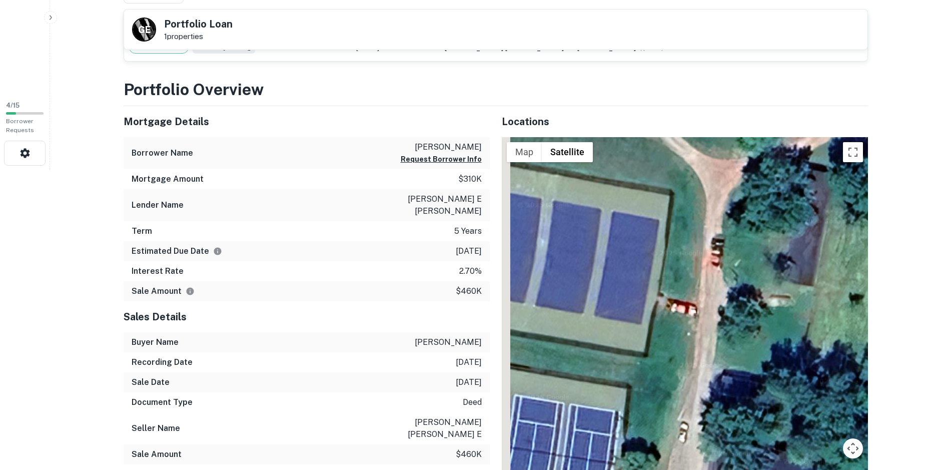
drag, startPoint x: 577, startPoint y: 439, endPoint x: 791, endPoint y: 277, distance: 268.5
click at [805, 203] on div "To activate drag with keyboard, press Alt + Enter. Once in keyboard drag state,…" at bounding box center [685, 321] width 366 height 369
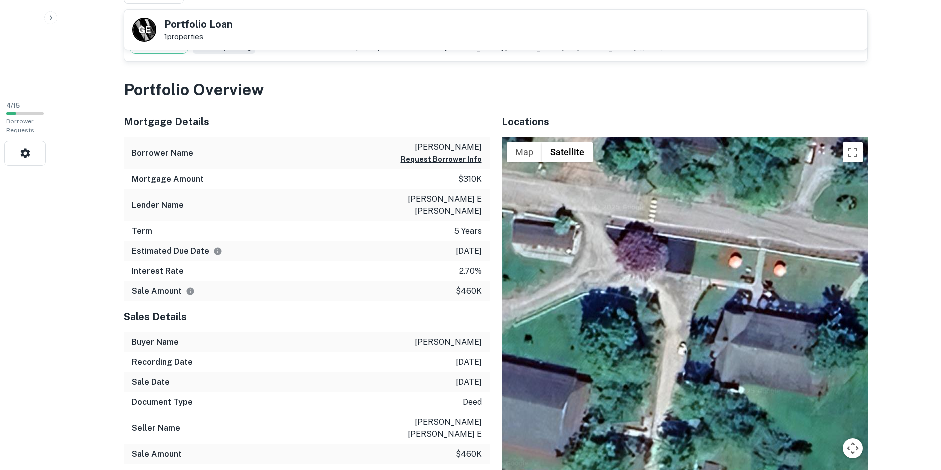
drag, startPoint x: 777, startPoint y: 381, endPoint x: 570, endPoint y: 105, distance: 345.2
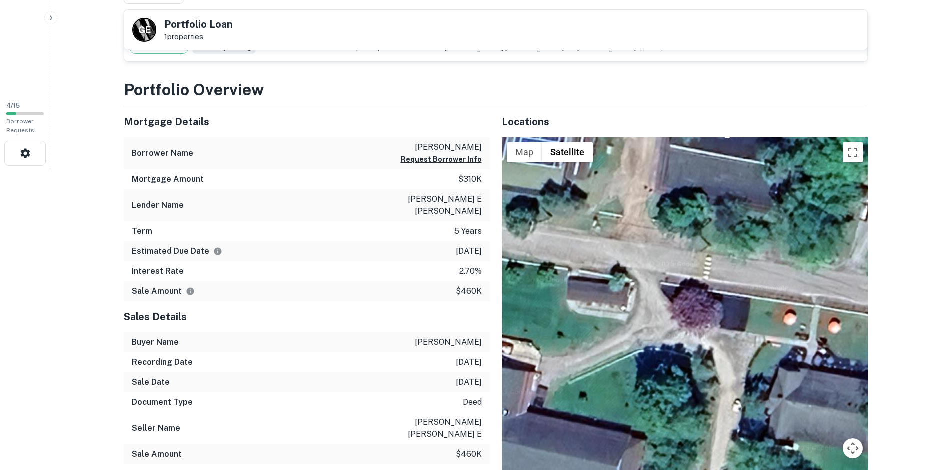
drag, startPoint x: 695, startPoint y: 269, endPoint x: 749, endPoint y: 326, distance: 78.9
click at [749, 326] on div "To activate drag with keyboard, press Alt + Enter. Once in keyboard drag state,…" at bounding box center [685, 321] width 366 height 369
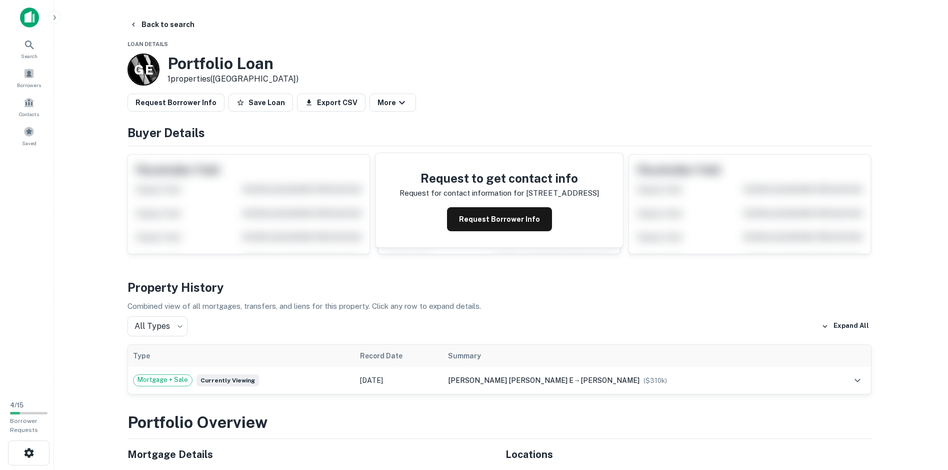
scroll to position [0, 0]
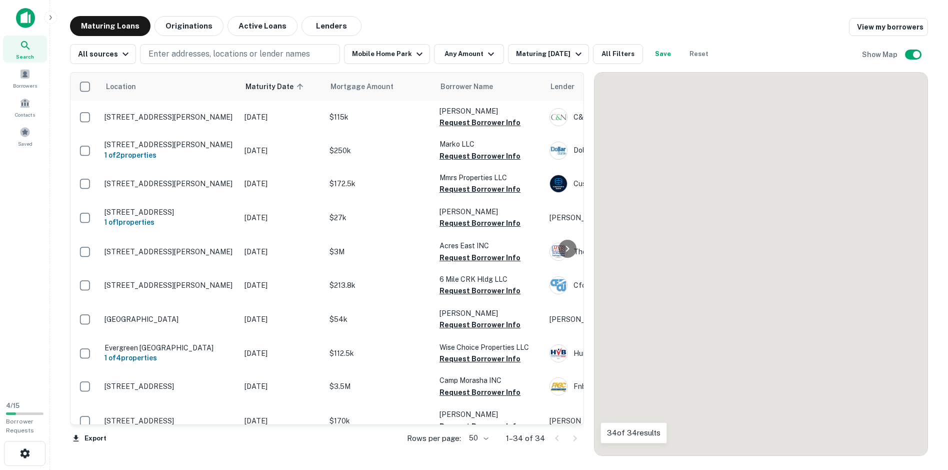
scroll to position [296, 0]
